Goal: Communication & Community: Answer question/provide support

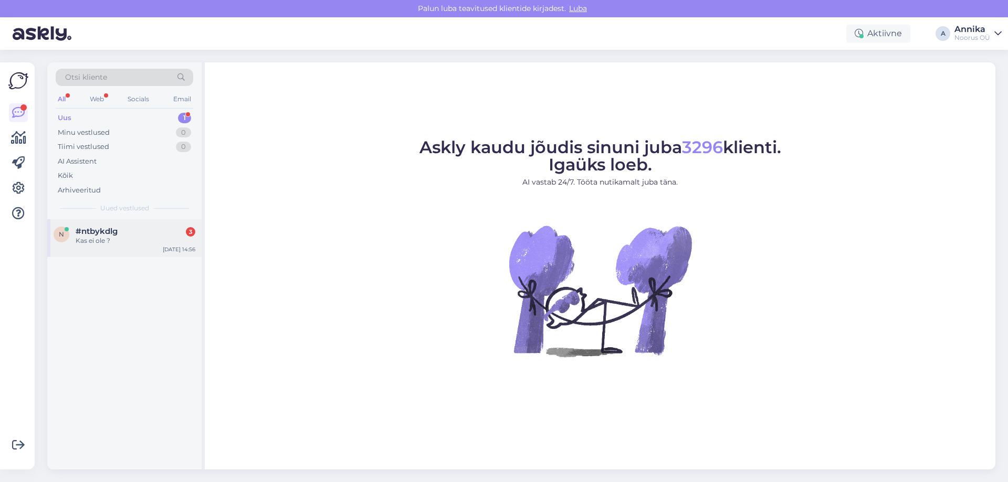
click at [152, 233] on div "#ntbykdlg 3" at bounding box center [136, 231] width 120 height 9
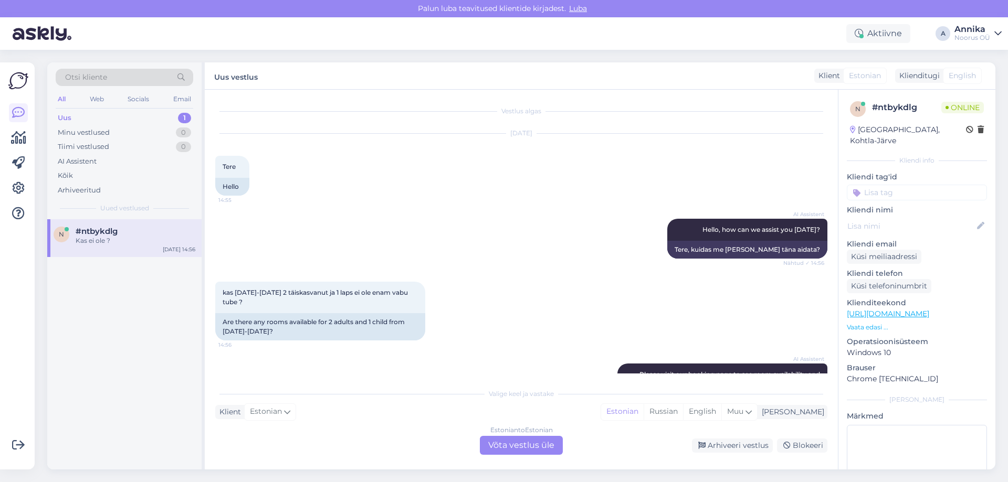
scroll to position [252, 0]
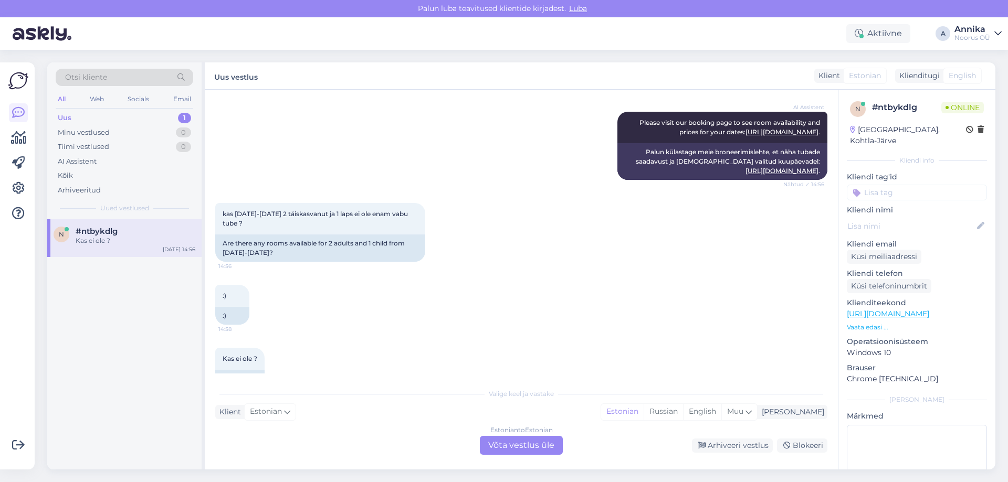
click at [527, 437] on div "Estonian to Estonian Võta vestlus üle" at bounding box center [521, 445] width 83 height 19
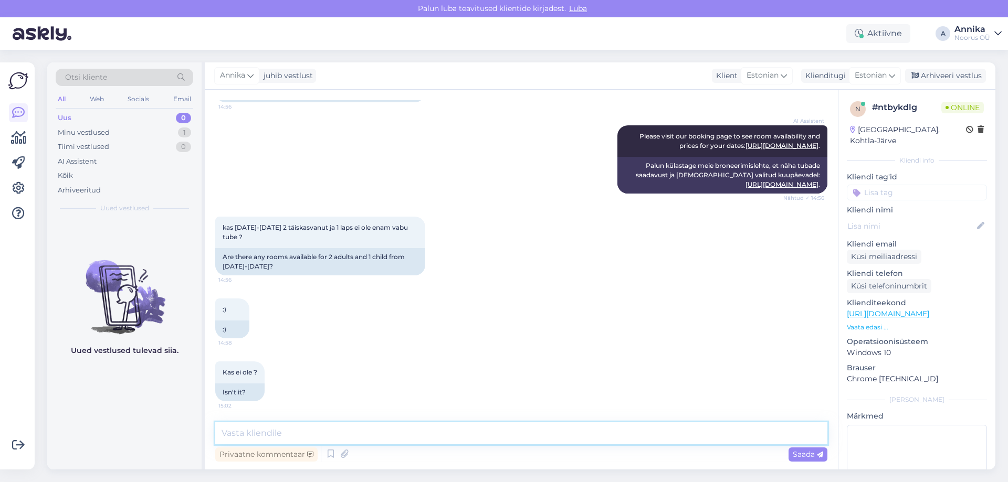
click at [364, 429] on textarea at bounding box center [521, 433] width 612 height 22
type textarea "е"
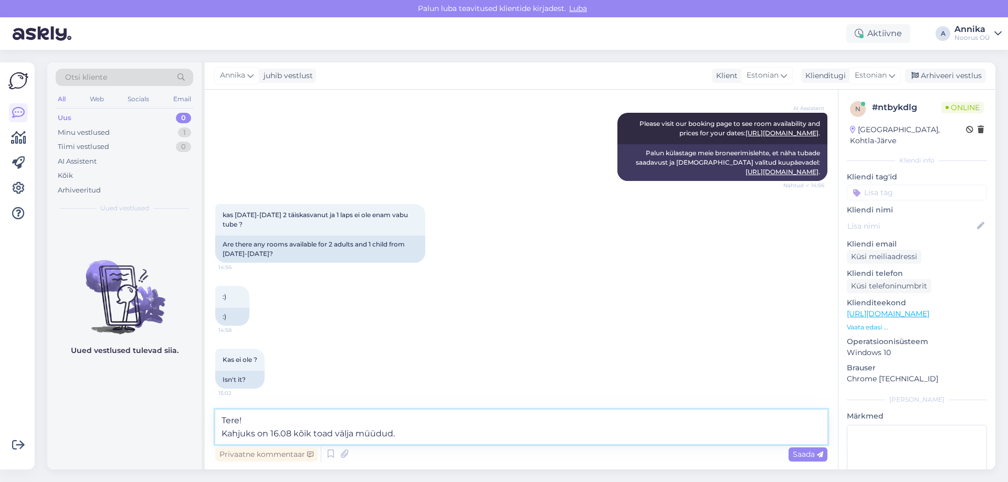
type textarea "Tere! Kahjuks on 16.08 kõik toad välja müüdud."
click at [420, 436] on textarea "Tere! Kahjuks on 16.08 kõik toad välja müüdud." at bounding box center [521, 427] width 612 height 35
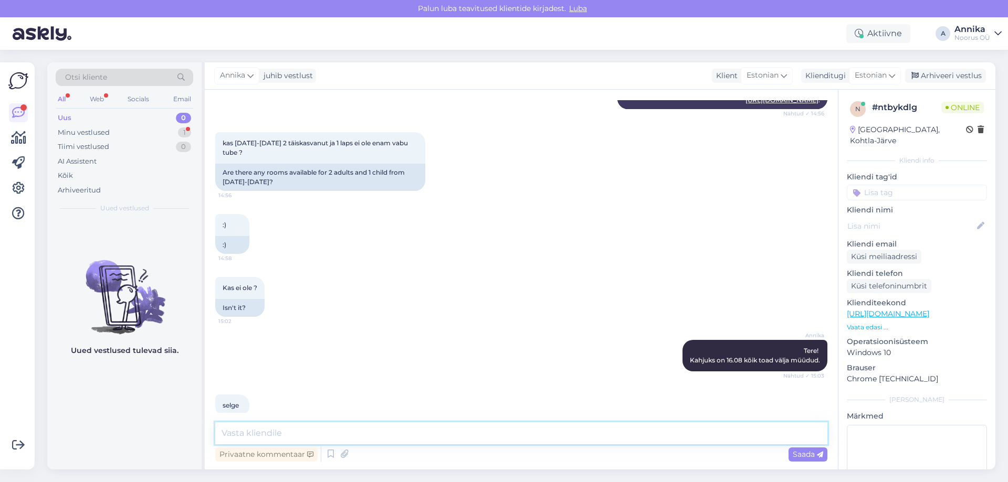
scroll to position [357, 0]
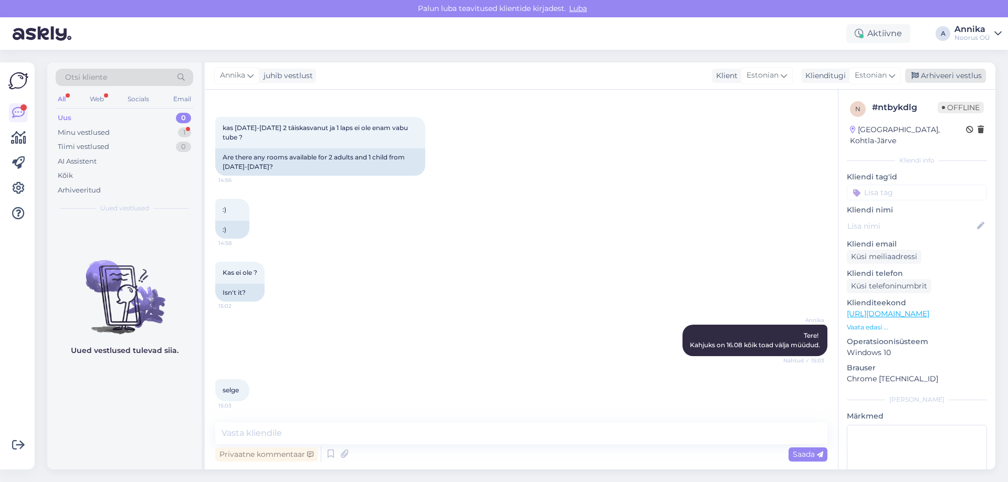
click at [927, 75] on div "Arhiveeri vestlus" at bounding box center [945, 76] width 81 height 14
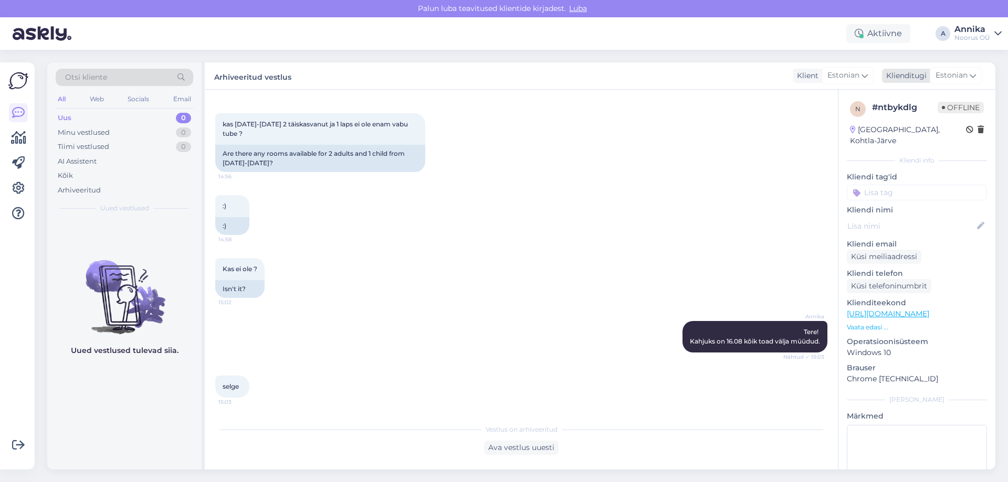
scroll to position [361, 0]
click at [957, 77] on span "Estonian" at bounding box center [951, 76] width 32 height 12
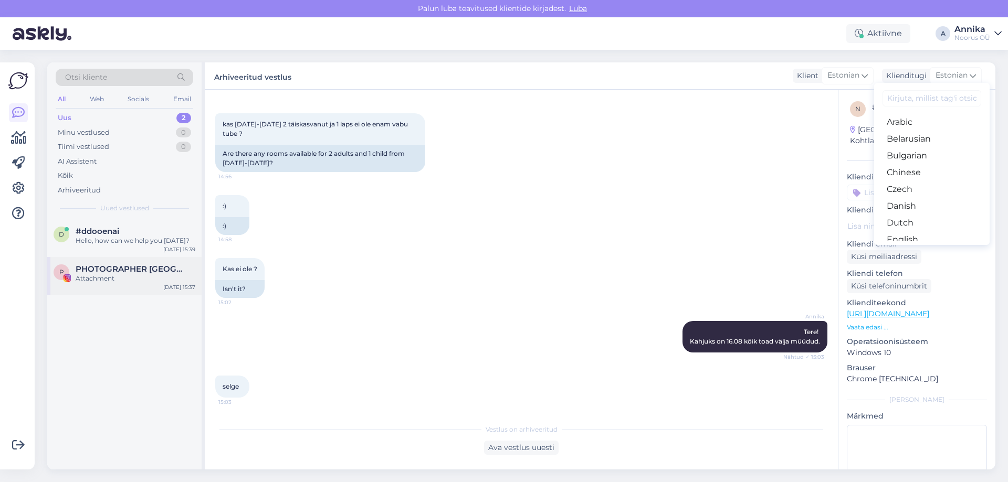
click at [150, 270] on span "PHOTOGRAPHER [GEOGRAPHIC_DATA]" at bounding box center [130, 269] width 109 height 9
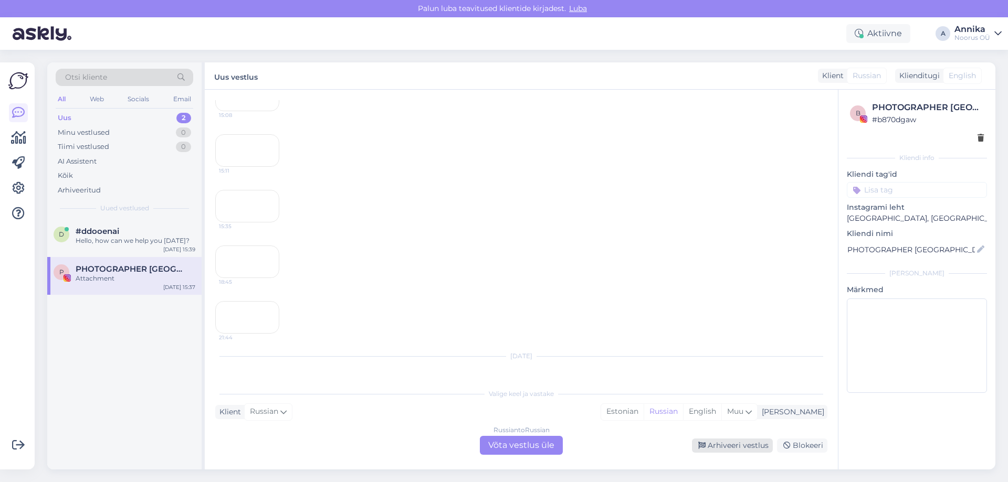
scroll to position [2060, 0]
click at [725, 448] on div "Arhiveeri vestlus" at bounding box center [732, 446] width 81 height 14
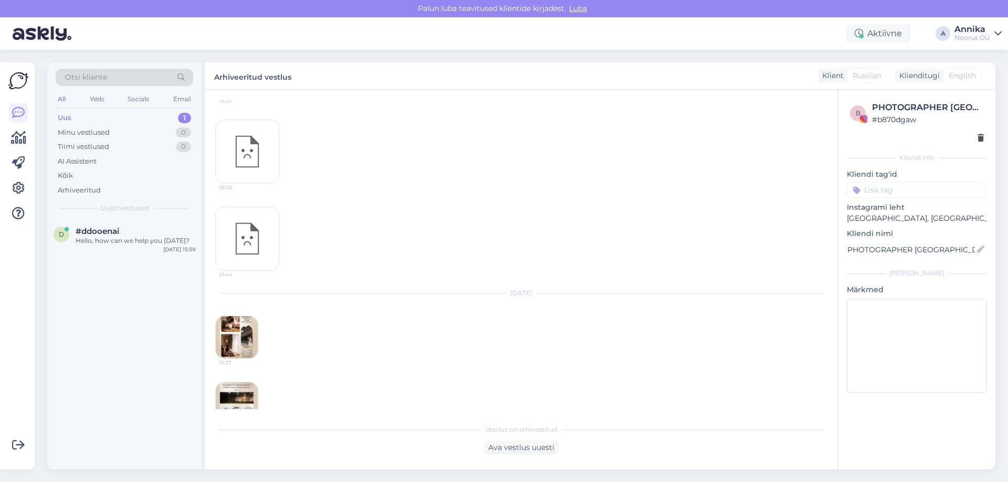
click at [247, 334] on img at bounding box center [237, 337] width 42 height 42
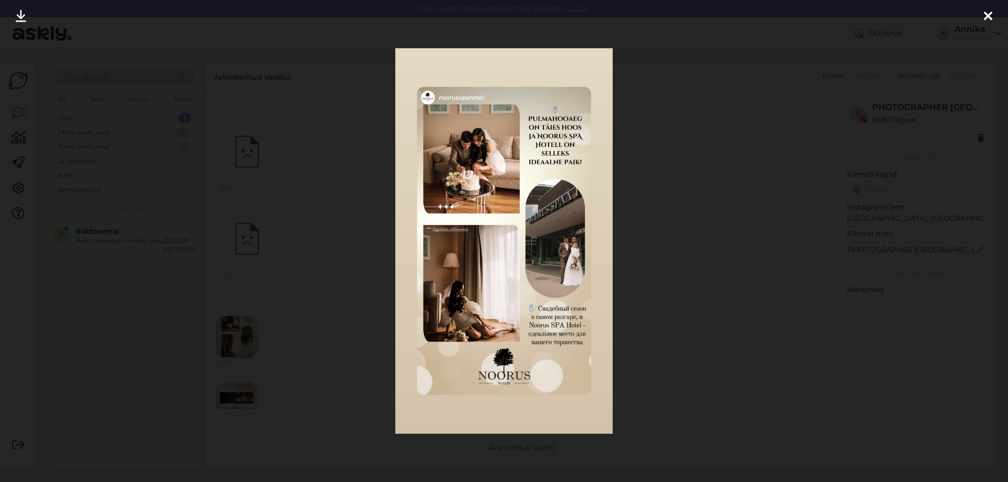
click at [640, 241] on div at bounding box center [504, 241] width 1008 height 482
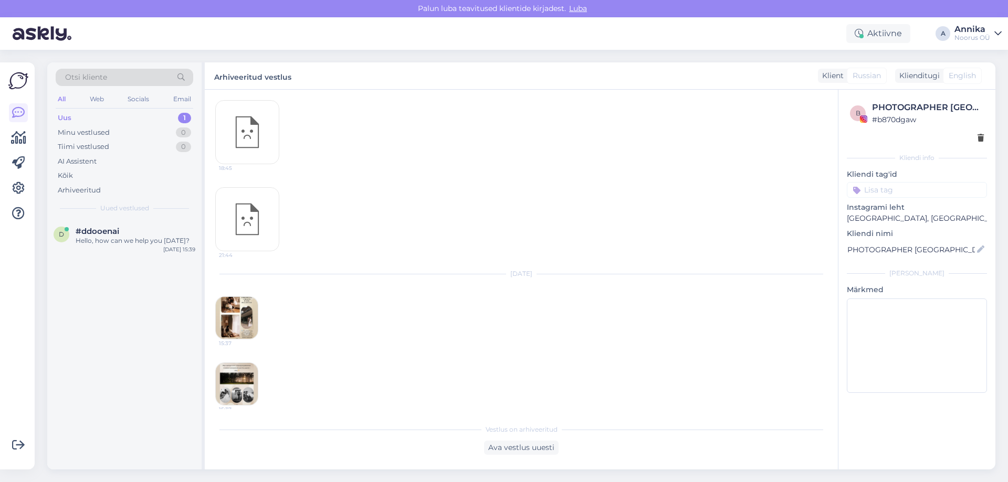
scroll to position [2087, 0]
click at [244, 379] on img at bounding box center [237, 376] width 42 height 42
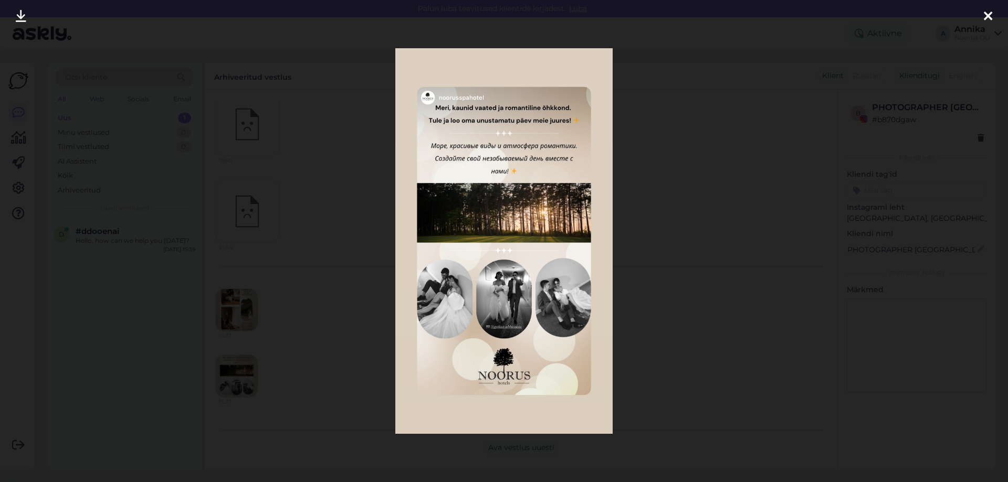
click at [676, 215] on div at bounding box center [504, 241] width 1008 height 482
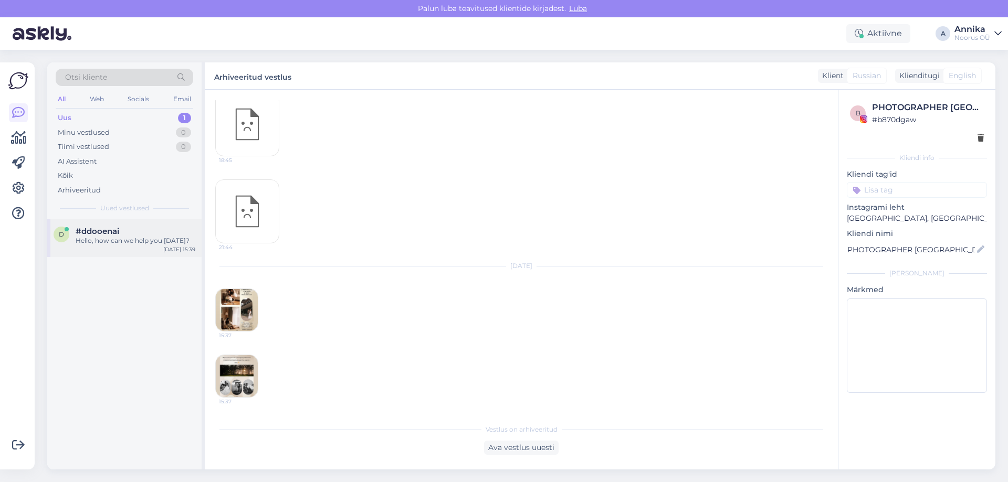
click at [94, 223] on div "d #ddooenai Hello, how can we help you [DATE]? [DATE] 15:39" at bounding box center [124, 238] width 154 height 38
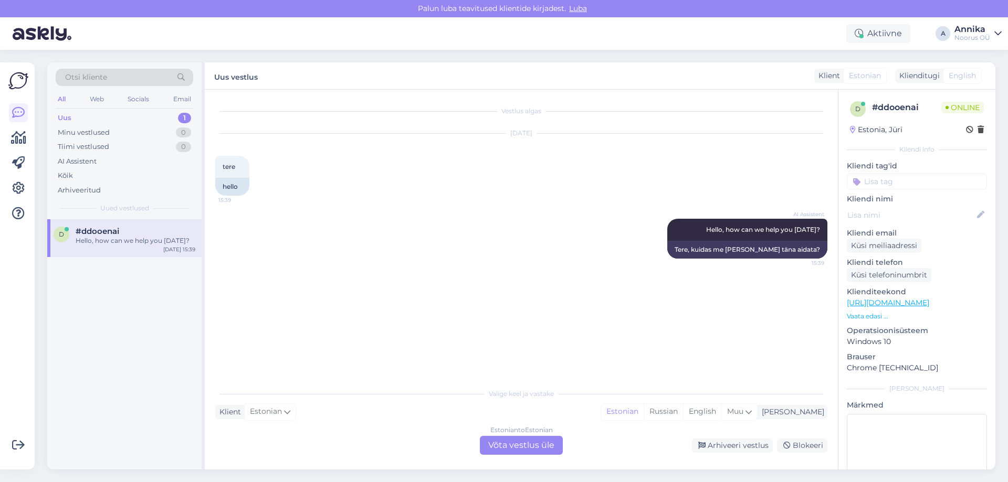
scroll to position [0, 0]
click at [720, 454] on div "Estonian to Estonian Võta vestlus üle Arhiveeri vestlus Blokeeri" at bounding box center [521, 445] width 612 height 19
click at [726, 447] on div "Arhiveeri vestlus" at bounding box center [732, 446] width 81 height 14
